Goal: Book appointment/travel/reservation

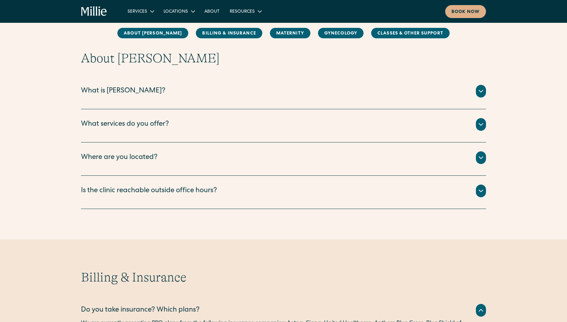
click at [169, 199] on div "To reach our Berkeley clinic after business hours, call (510) 495-0310. For que…" at bounding box center [283, 198] width 405 height 3
click at [192, 82] on div "What is Millie? Millie is a new kind of women’s health clinic that offers compl…" at bounding box center [283, 92] width 405 height 33
click at [109, 91] on div "What is Millie?" at bounding box center [123, 91] width 85 height 10
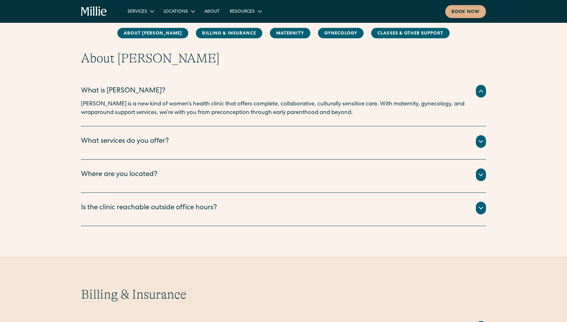
click at [243, 133] on div "What services do you offer? We offer maternity , gynecology , and classes & oth…" at bounding box center [283, 142] width 405 height 33
click at [476, 145] on div "What services do you offer?" at bounding box center [283, 141] width 405 height 13
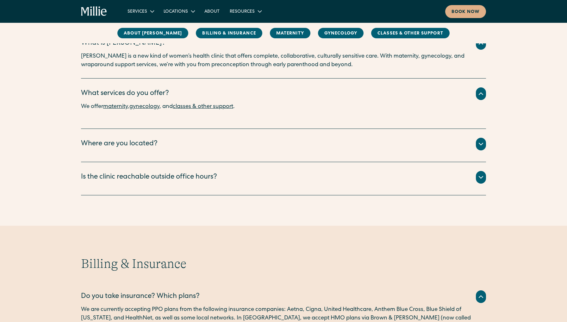
scroll to position [134, 0]
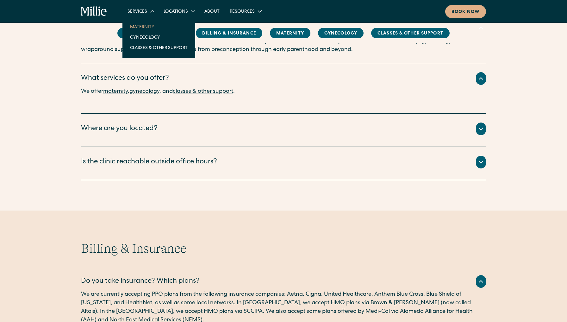
click at [142, 29] on link "Maternity" at bounding box center [159, 27] width 68 height 10
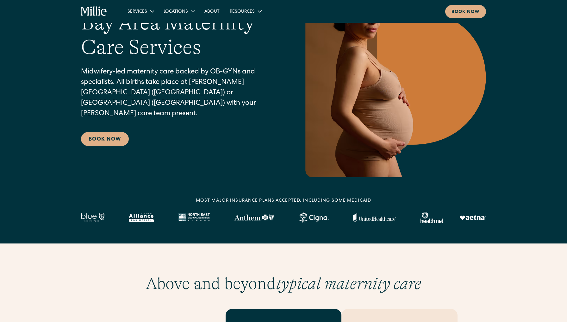
scroll to position [86, 0]
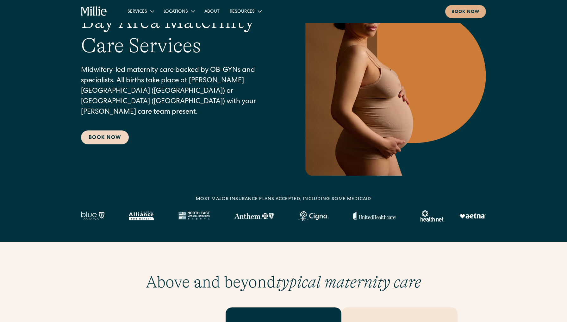
click at [102, 132] on link "Book Now" at bounding box center [105, 137] width 48 height 14
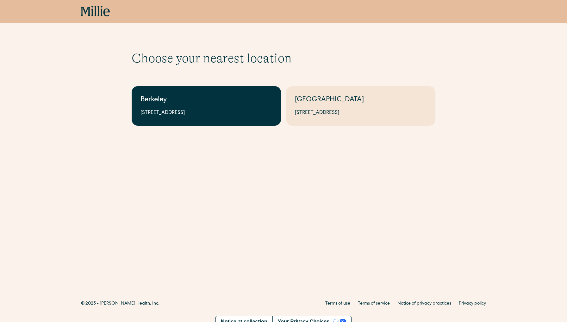
click at [184, 106] on link "Berkeley 2999 Regent St, Suite 524, Berkeley, CA 94705" at bounding box center [206, 106] width 149 height 40
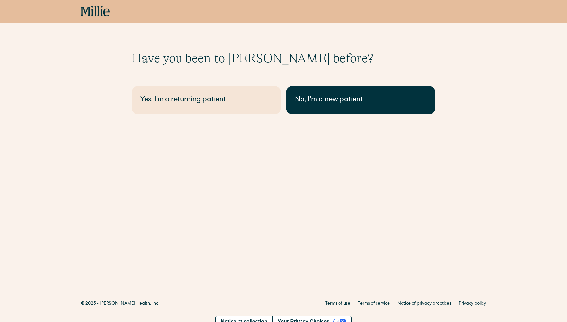
click at [369, 98] on div "No, I'm a new patient" at bounding box center [361, 100] width 132 height 10
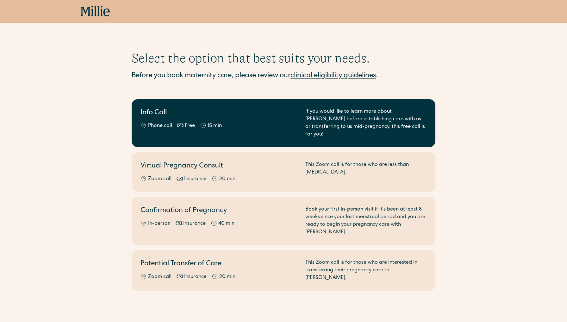
click at [233, 123] on div "Phone call Free 15 min" at bounding box center [219, 126] width 157 height 8
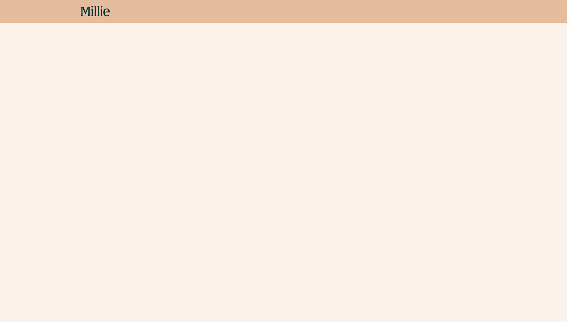
scroll to position [31, 0]
